Goal: Navigation & Orientation: Find specific page/section

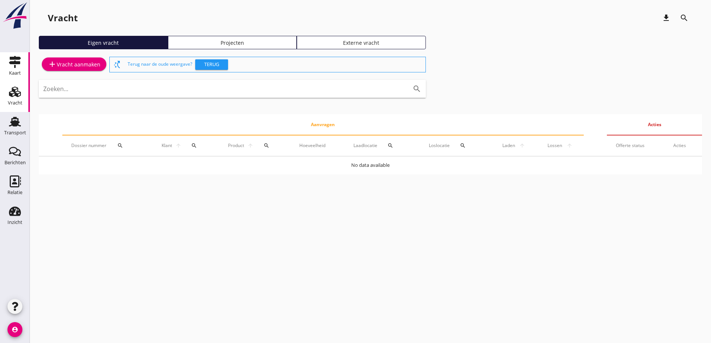
click at [12, 60] on icon "Kaart" at bounding box center [15, 62] width 12 height 12
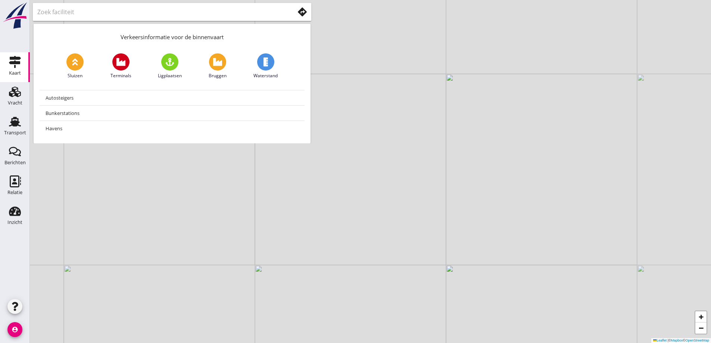
click at [75, 13] on input "text" at bounding box center [160, 12] width 247 height 12
type input "algermissen"
click at [301, 15] on use at bounding box center [302, 11] width 9 height 9
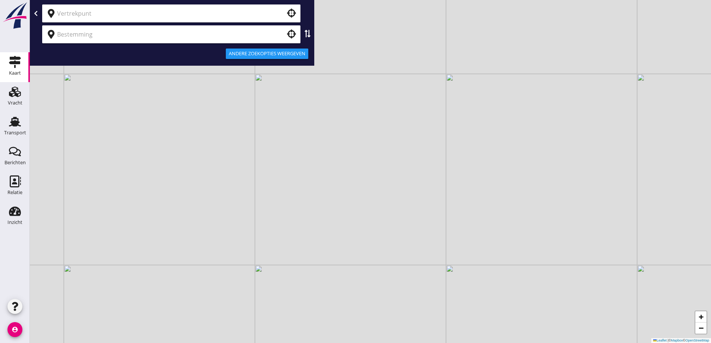
click at [213, 10] on input "text" at bounding box center [166, 13] width 218 height 12
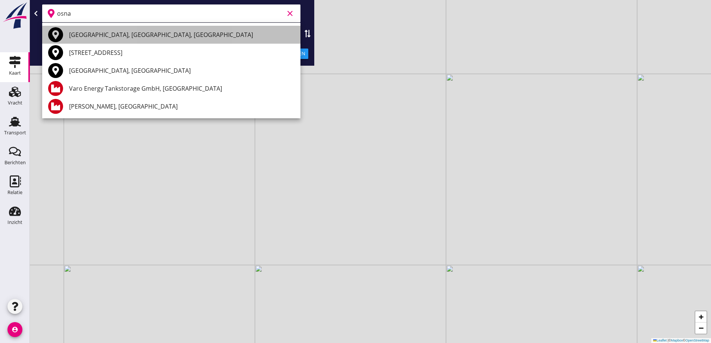
click at [150, 34] on div "[GEOGRAPHIC_DATA], [GEOGRAPHIC_DATA], [GEOGRAPHIC_DATA]" at bounding box center [182, 34] width 226 height 9
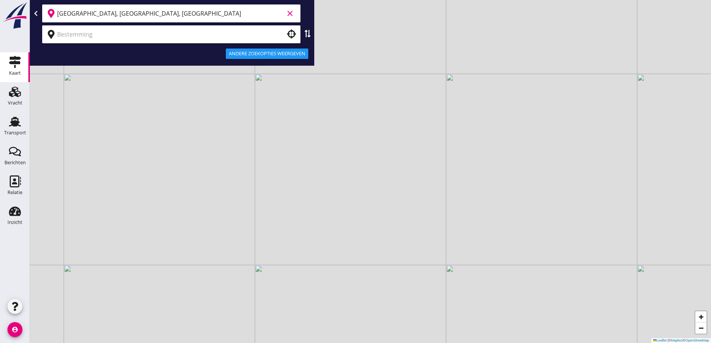
type input "[GEOGRAPHIC_DATA], [GEOGRAPHIC_DATA], [GEOGRAPHIC_DATA]"
click at [136, 30] on input "text" at bounding box center [166, 34] width 218 height 12
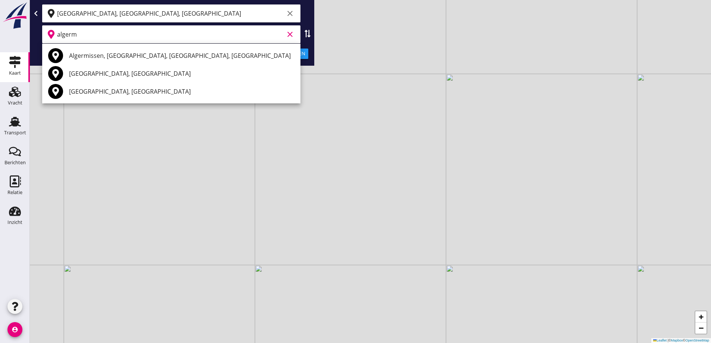
click at [136, 52] on div "Algermissen, [GEOGRAPHIC_DATA], [GEOGRAPHIC_DATA], [GEOGRAPHIC_DATA]" at bounding box center [182, 55] width 226 height 9
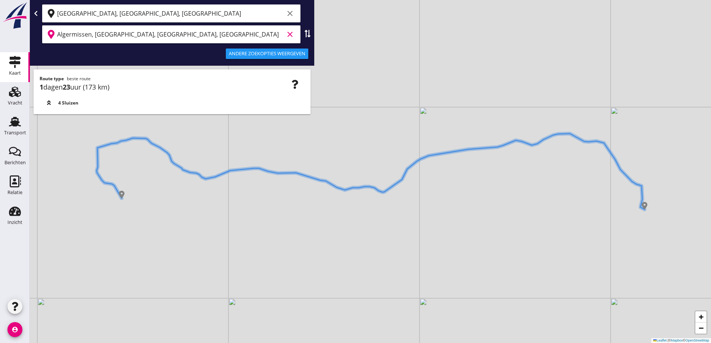
type input "Algermissen, [GEOGRAPHIC_DATA], [GEOGRAPHIC_DATA], [GEOGRAPHIC_DATA]"
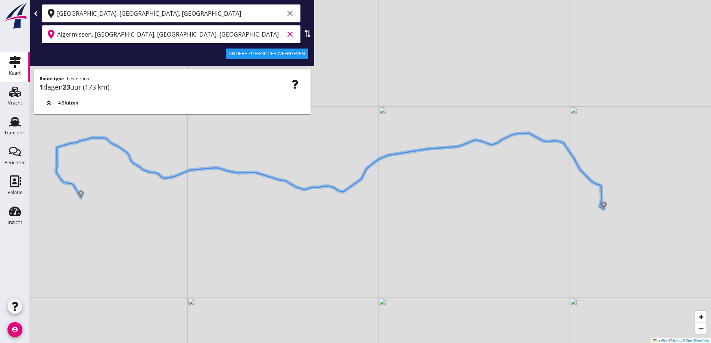
drag, startPoint x: 537, startPoint y: 207, endPoint x: 475, endPoint y: 206, distance: 62.0
click at [475, 206] on div "+ − Leaflet | © Mapbox © OpenStreetMap" at bounding box center [371, 171] width 682 height 343
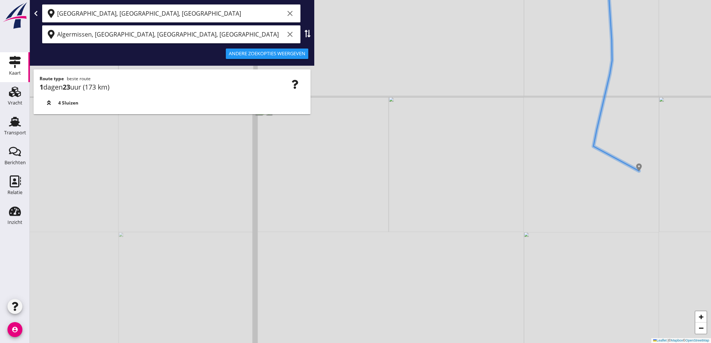
drag, startPoint x: 613, startPoint y: 206, endPoint x: 553, endPoint y: 204, distance: 59.8
click at [553, 204] on div "+ − Leaflet | © Mapbox © OpenStreetMap" at bounding box center [371, 171] width 682 height 343
